Goal: Task Accomplishment & Management: Manage account settings

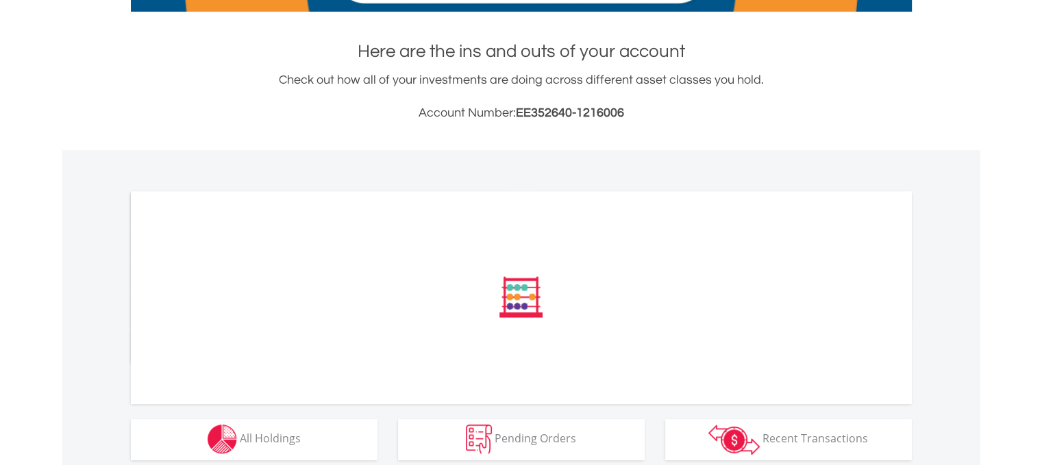
scroll to position [507, 0]
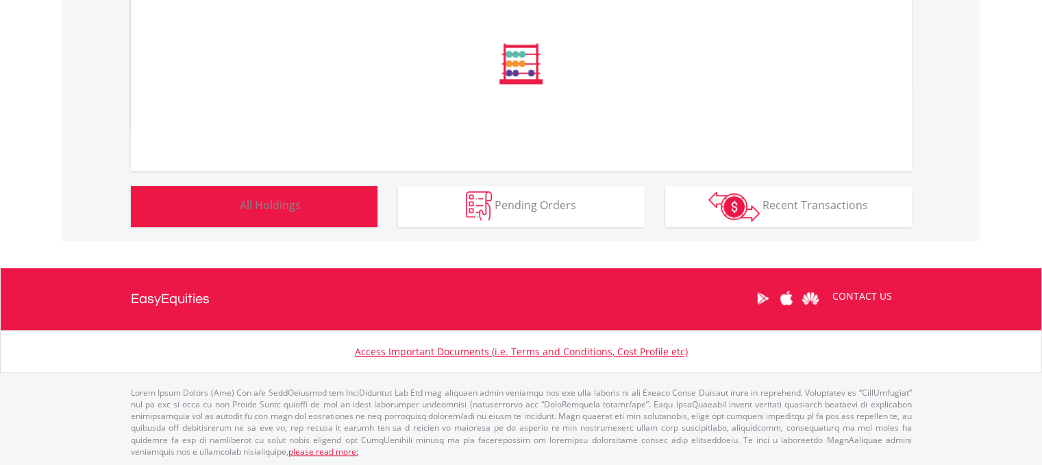
click at [290, 219] on button "Holdings All Holdings" at bounding box center [254, 206] width 247 height 41
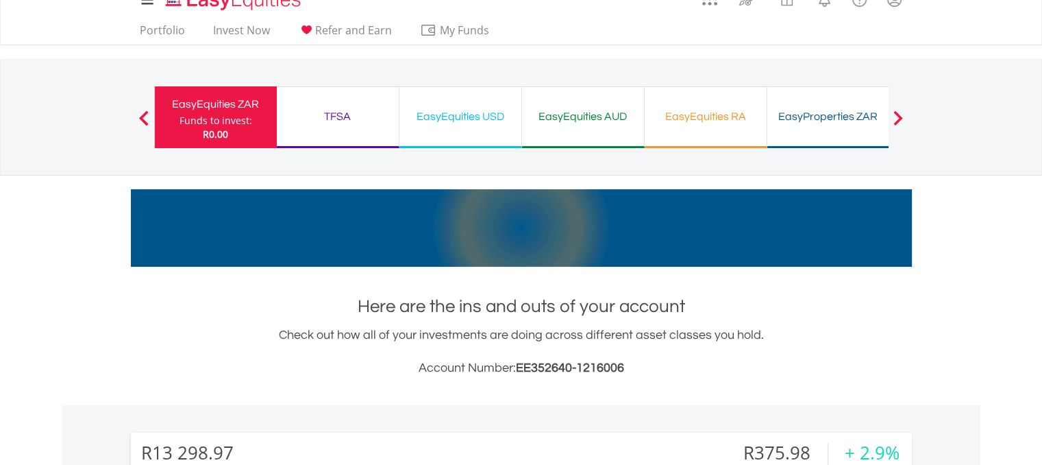
scroll to position [0, 0]
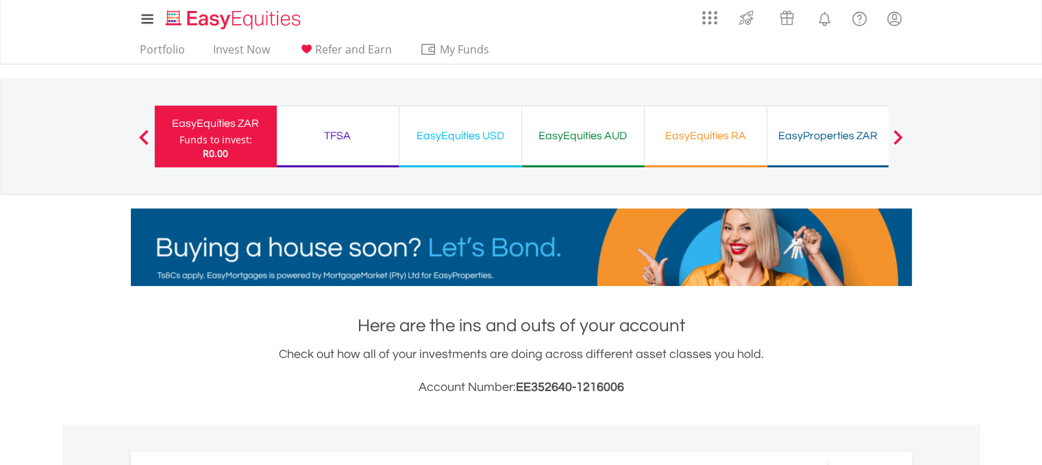
click at [348, 140] on div "TFSA" at bounding box center [338, 135] width 106 height 19
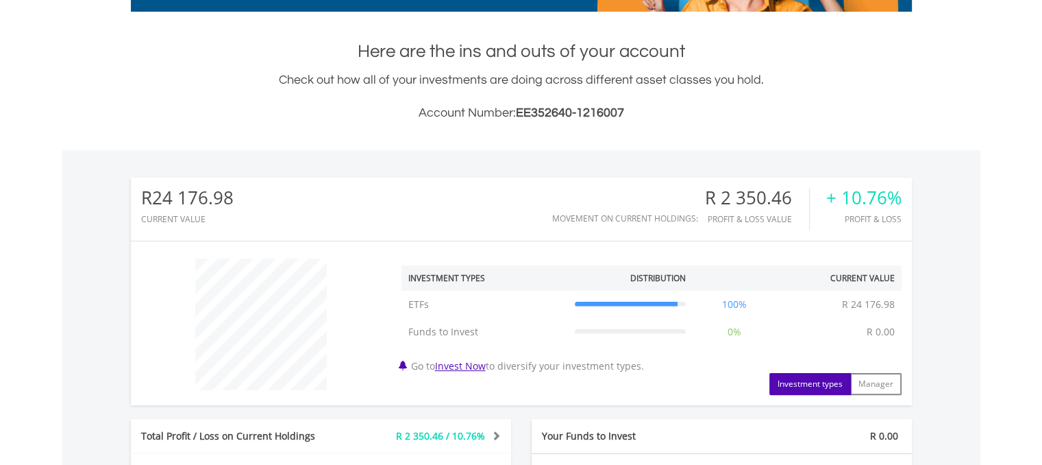
scroll to position [132, 260]
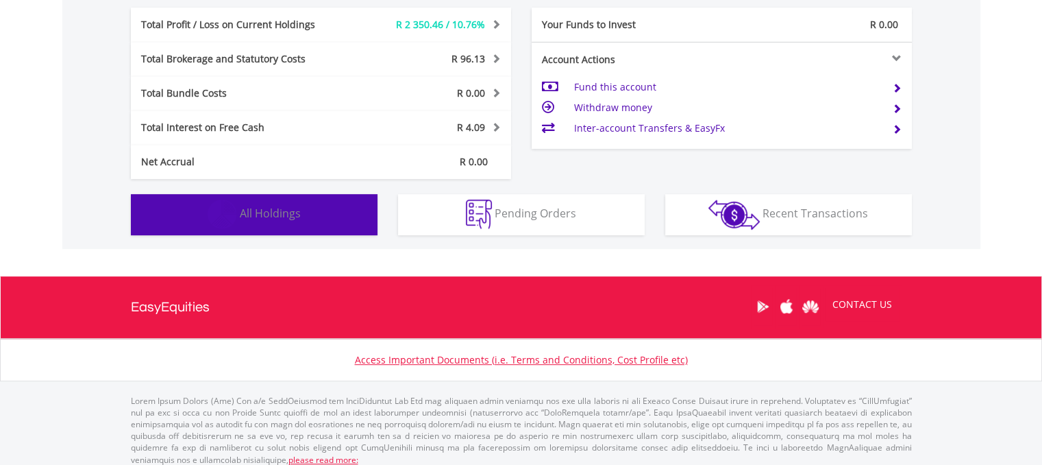
click at [312, 215] on button "Holdings All Holdings" at bounding box center [254, 214] width 247 height 41
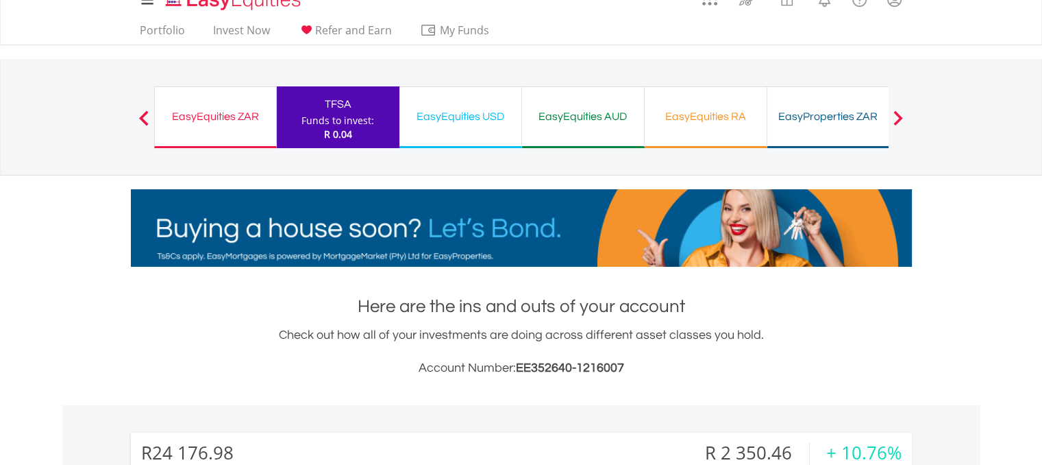
scroll to position [0, 0]
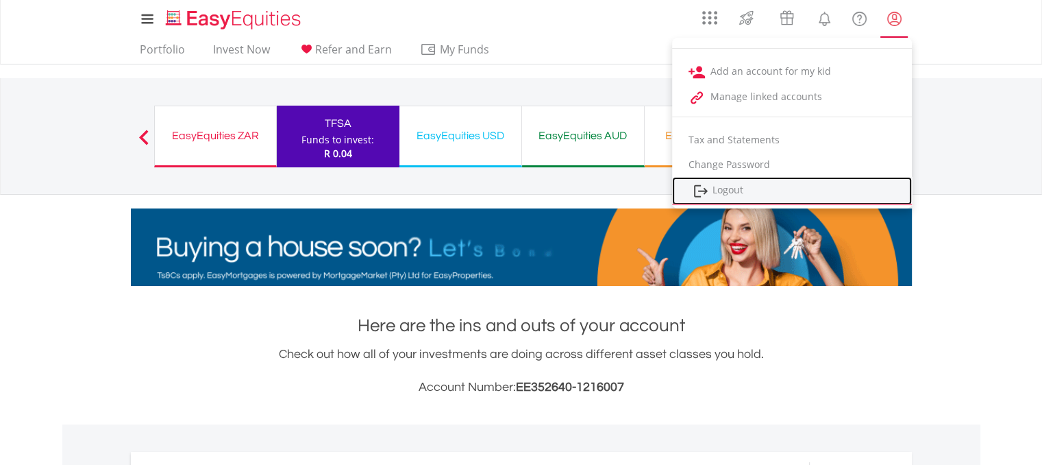
click at [722, 193] on link "Logout" at bounding box center [792, 191] width 240 height 28
